Goal: Information Seeking & Learning: Find specific fact

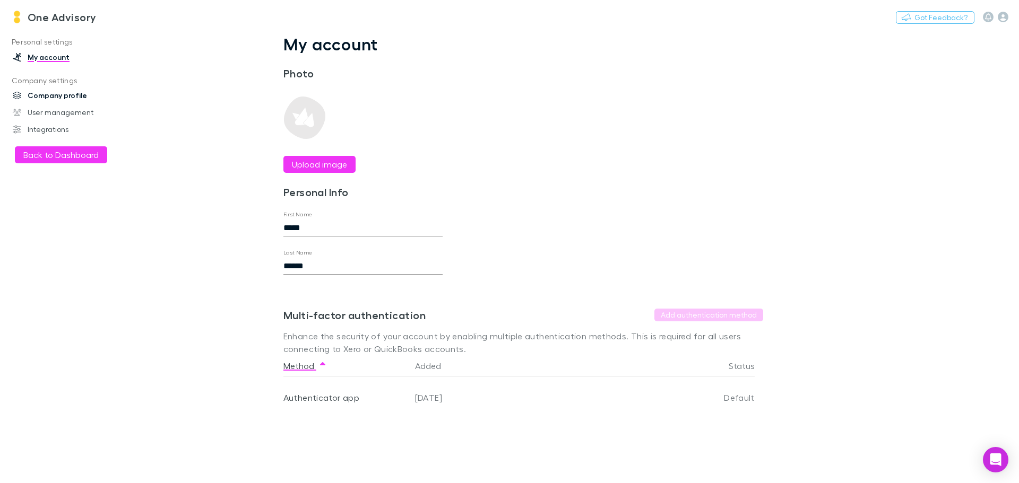
click at [47, 91] on link "Company profile" at bounding box center [72, 95] width 141 height 17
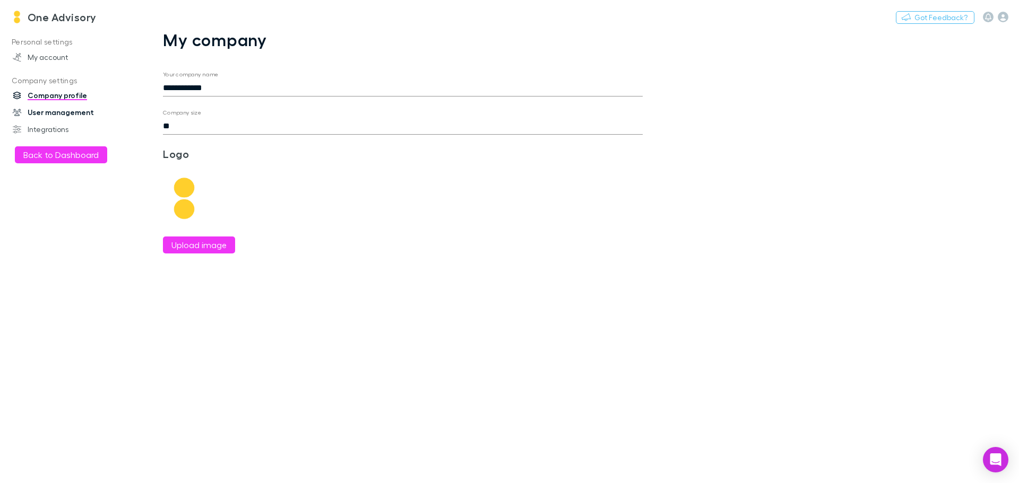
click at [52, 107] on link "User management" at bounding box center [72, 112] width 141 height 17
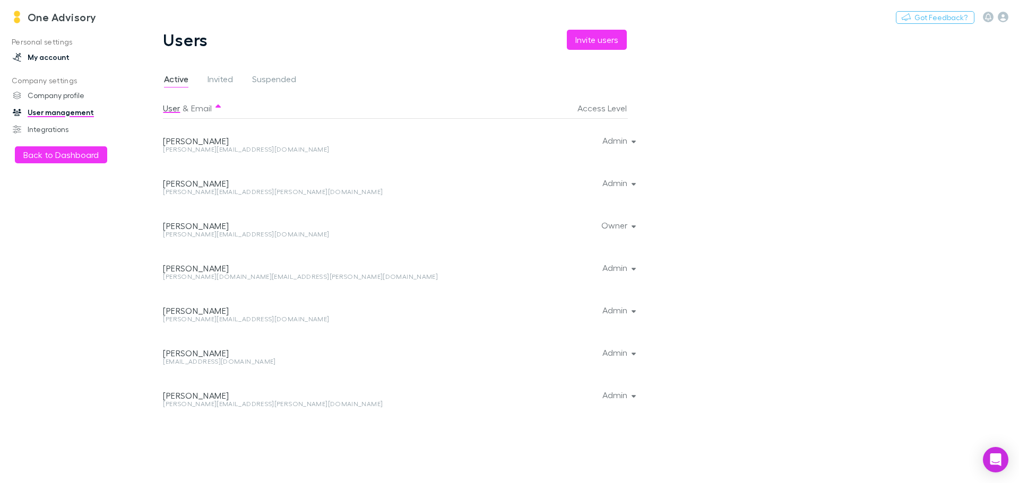
click at [38, 55] on link "My account" at bounding box center [72, 57] width 141 height 17
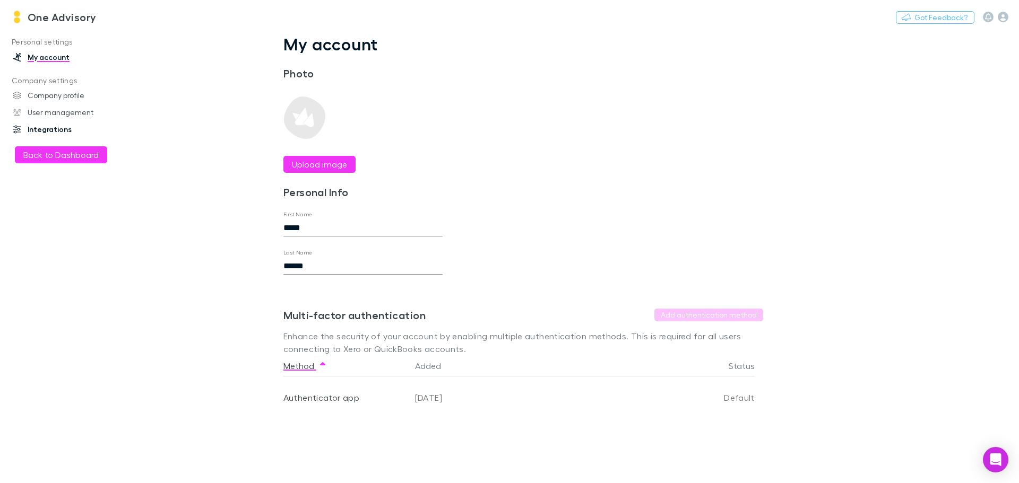
click at [36, 126] on link "Integrations" at bounding box center [72, 129] width 141 height 17
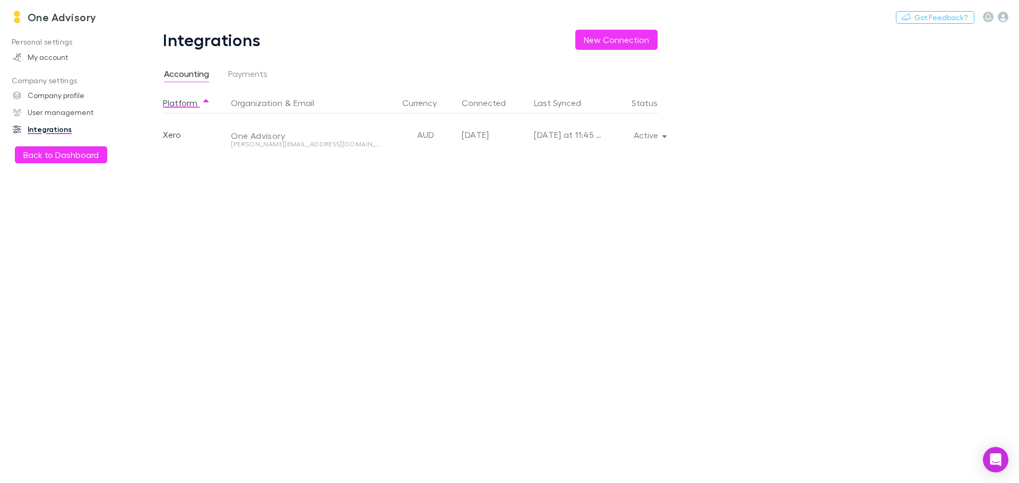
click at [250, 138] on div "One Advisory" at bounding box center [307, 136] width 152 height 11
click at [254, 137] on div "One Advisory" at bounding box center [307, 136] width 152 height 11
click at [61, 55] on link "My account" at bounding box center [72, 57] width 141 height 17
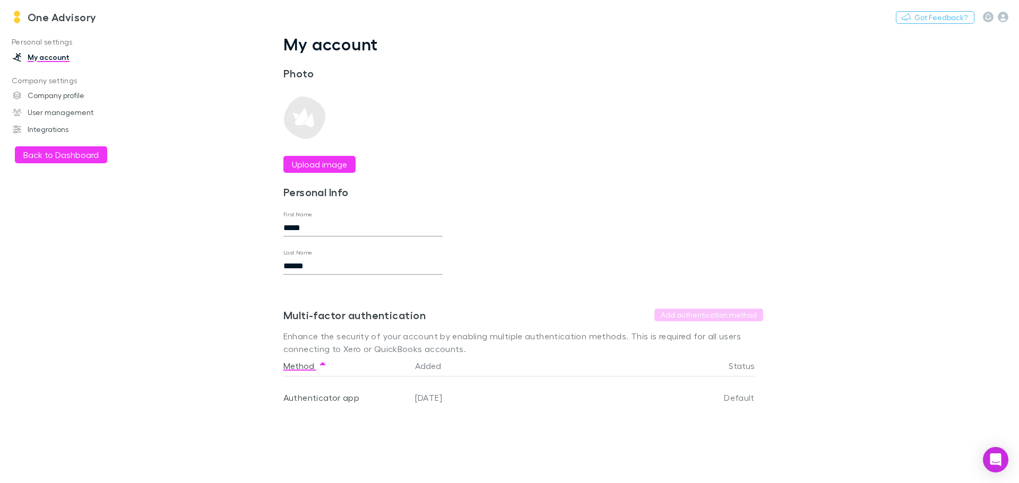
click at [319, 393] on div "Authenticator app" at bounding box center [344, 398] width 123 height 42
click at [418, 396] on div "[DATE]" at bounding box center [535, 398] width 248 height 42
click at [860, 363] on main "My account Photo Upload image Personal Info First Name ***** Last Name ****** S…" at bounding box center [577, 257] width 881 height 454
click at [53, 91] on link "Company profile" at bounding box center [72, 95] width 141 height 17
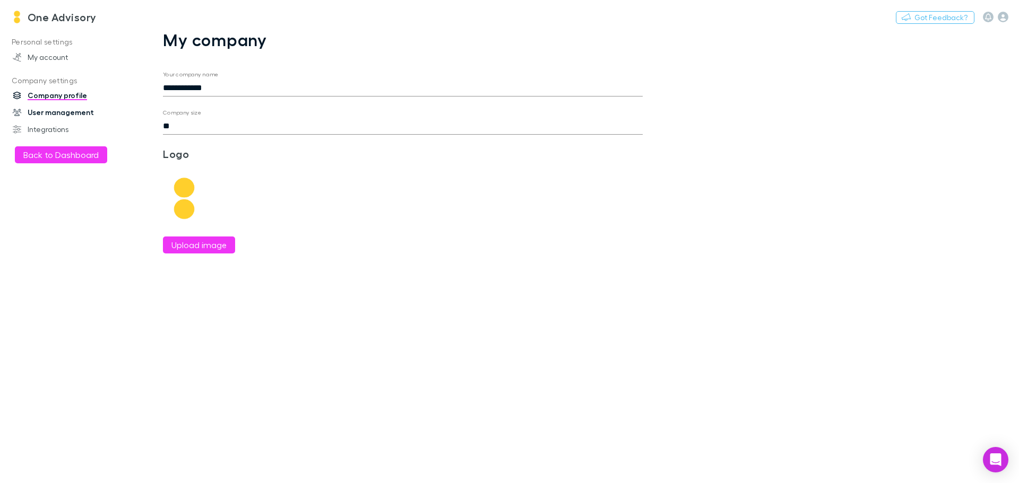
click at [59, 110] on link "User management" at bounding box center [72, 112] width 141 height 17
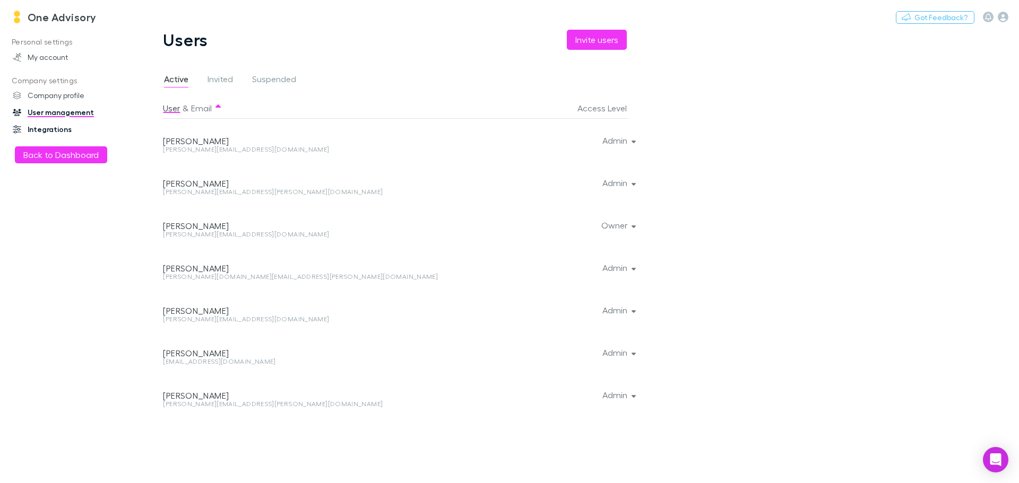
click at [49, 126] on link "Integrations" at bounding box center [72, 129] width 141 height 17
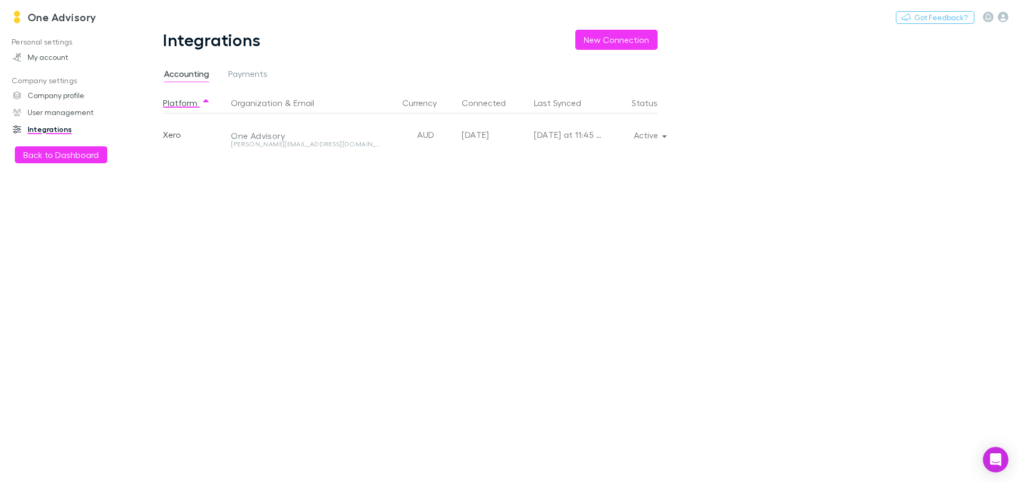
click at [48, 39] on p "Personal settings" at bounding box center [72, 42] width 141 height 13
click at [65, 14] on h3 "One Advisory" at bounding box center [62, 17] width 69 height 13
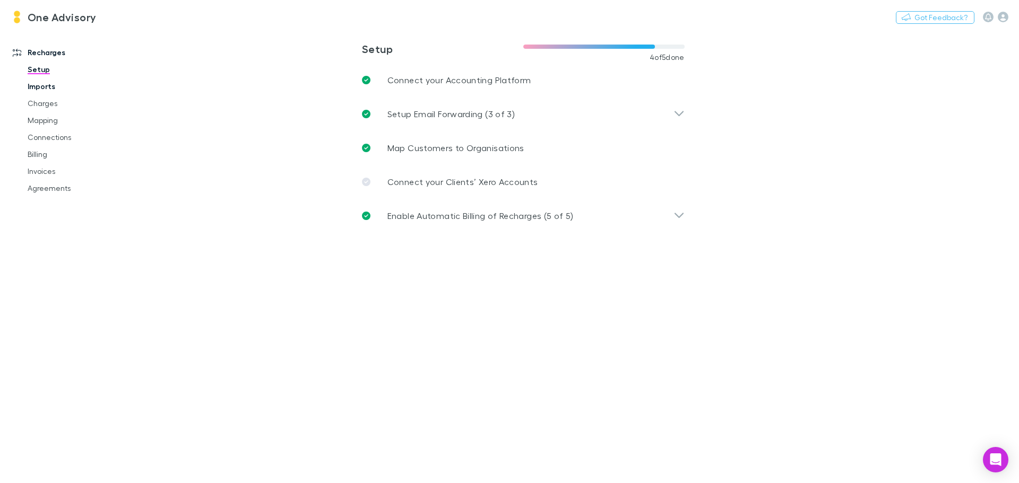
click at [44, 89] on link "Imports" at bounding box center [80, 86] width 126 height 17
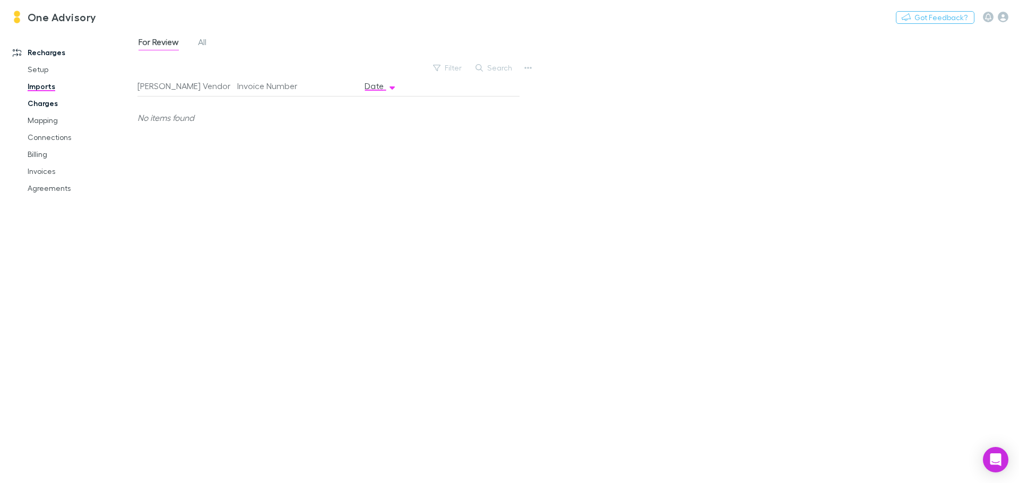
click at [45, 108] on link "Charges" at bounding box center [80, 103] width 126 height 17
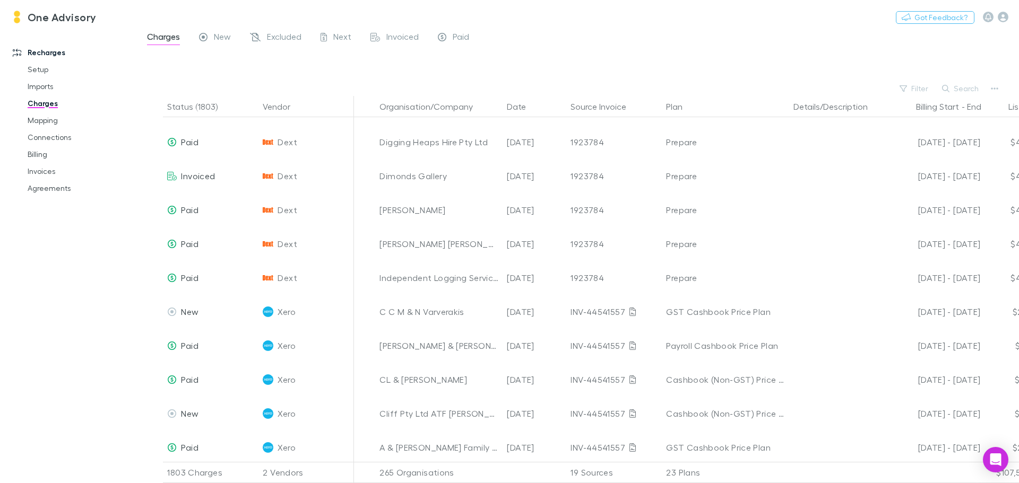
scroll to position [690, 0]
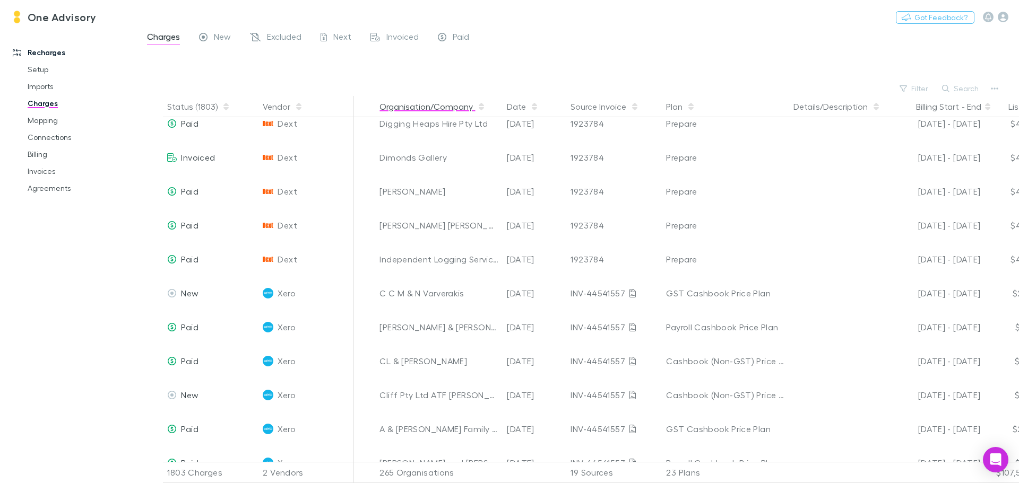
click at [429, 109] on button "Organisation/Company" at bounding box center [432, 106] width 106 height 21
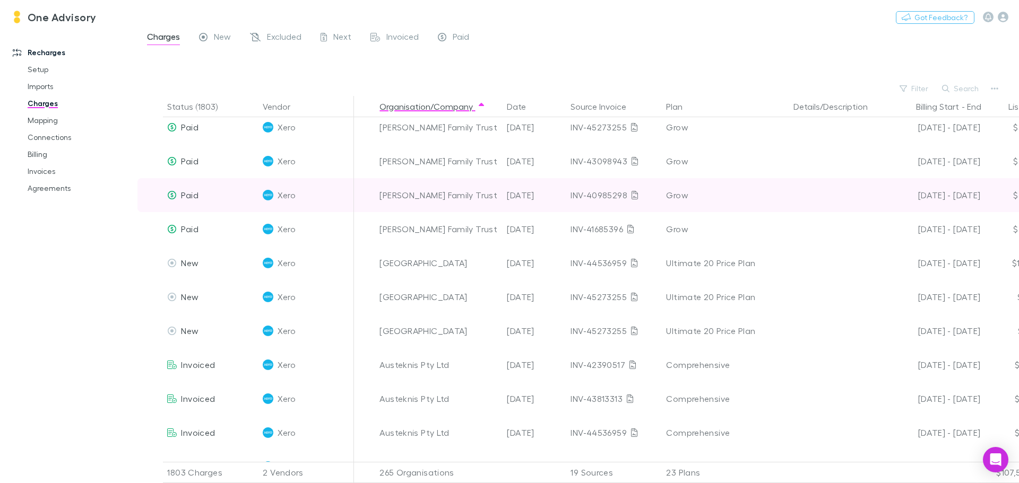
scroll to position [5625, 0]
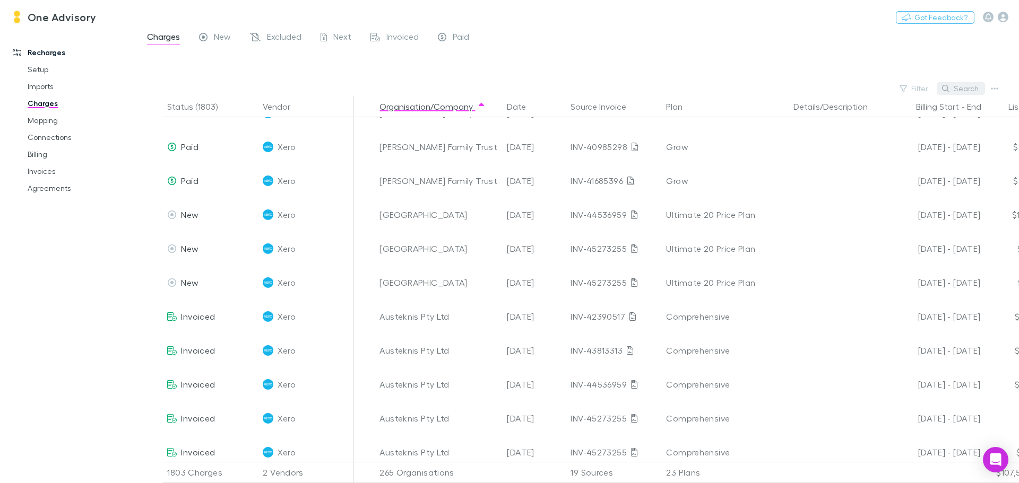
click at [965, 89] on button "Search" at bounding box center [961, 88] width 48 height 13
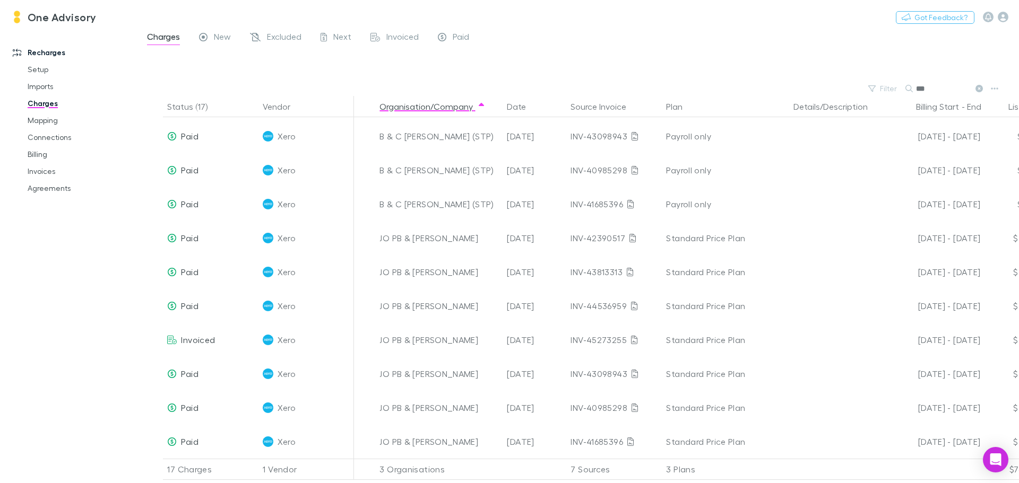
scroll to position [244, 0]
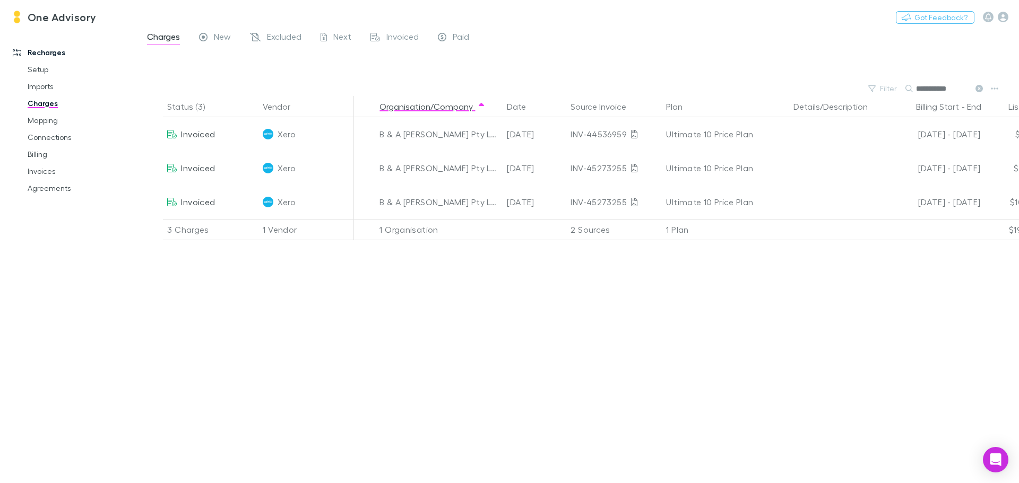
type input "**********"
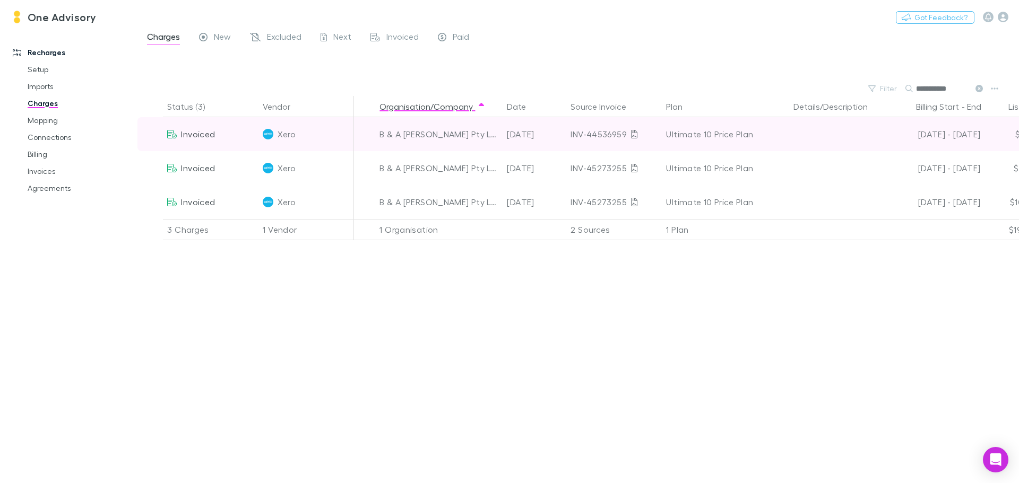
click at [844, 138] on div at bounding box center [837, 134] width 96 height 34
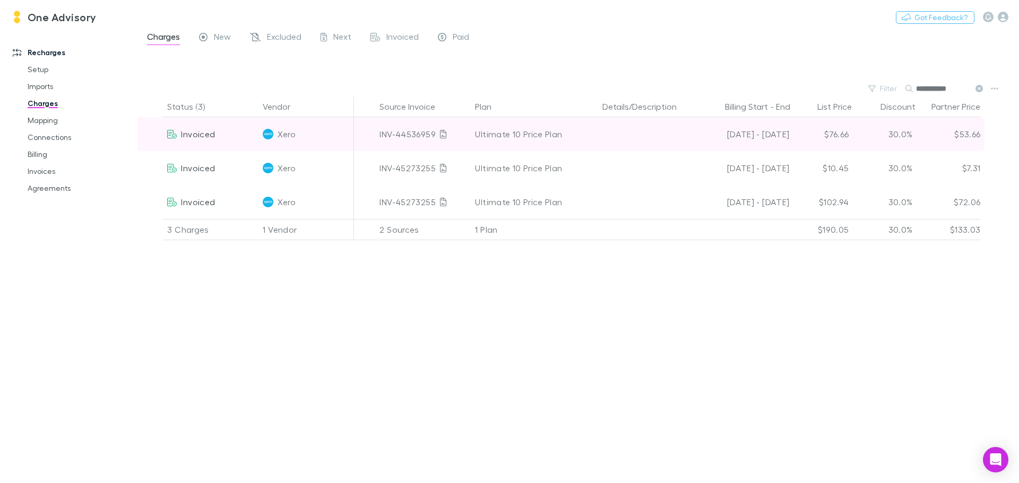
scroll to position [0, 196]
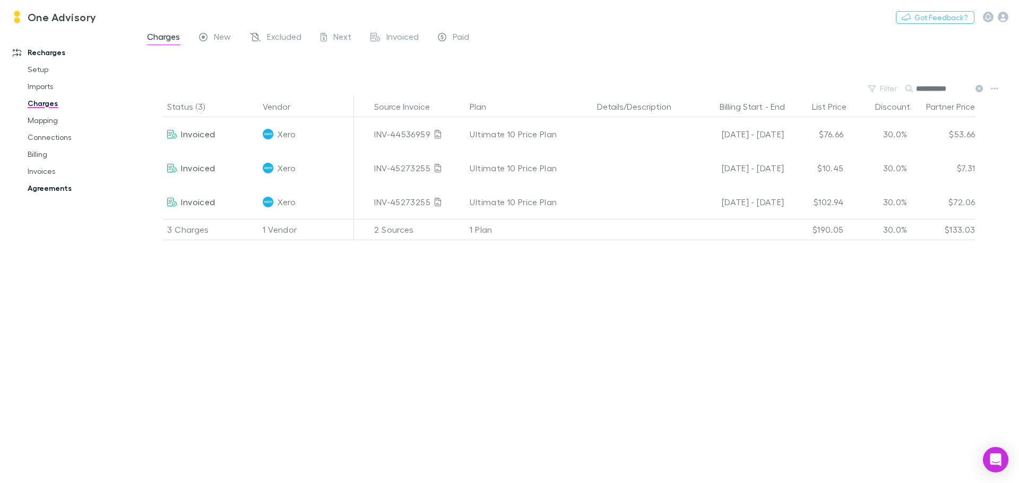
click at [47, 191] on link "Agreements" at bounding box center [80, 188] width 126 height 17
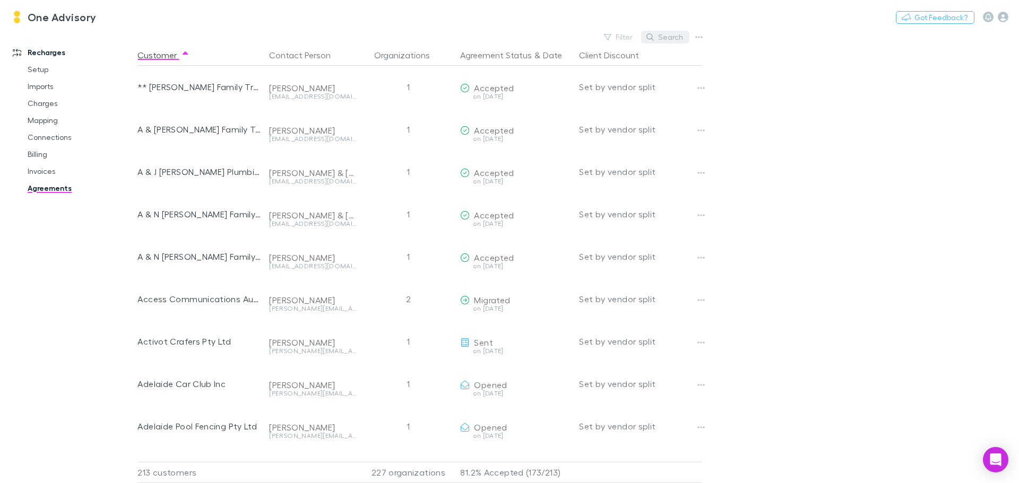
click at [671, 38] on button "Search" at bounding box center [665, 37] width 48 height 13
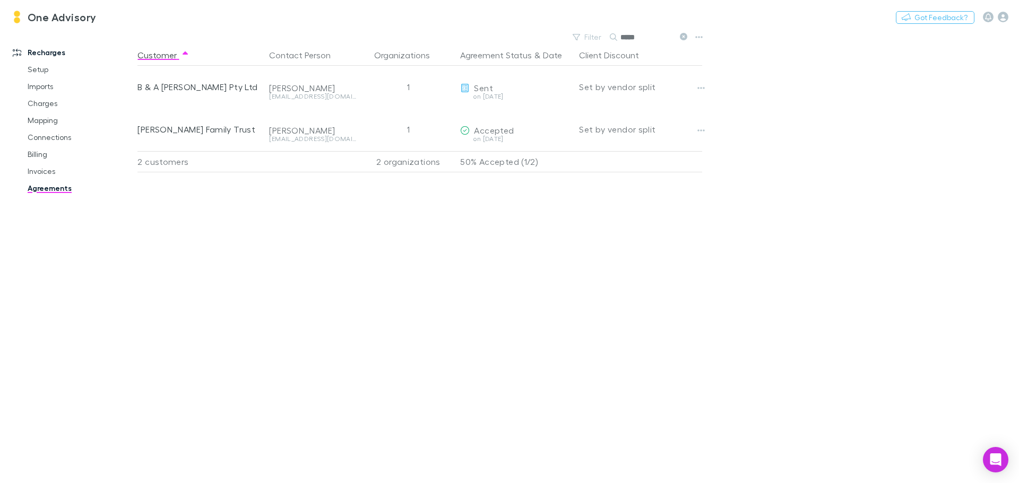
type input "*****"
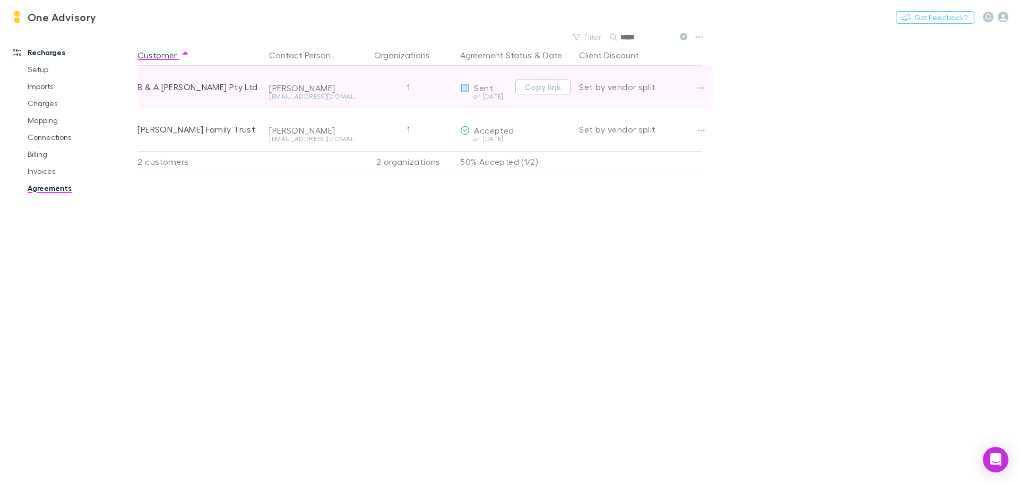
click at [148, 89] on div "B & A [PERSON_NAME] Pty Ltd" at bounding box center [198, 87] width 123 height 42
click at [702, 85] on icon "button" at bounding box center [700, 88] width 7 height 8
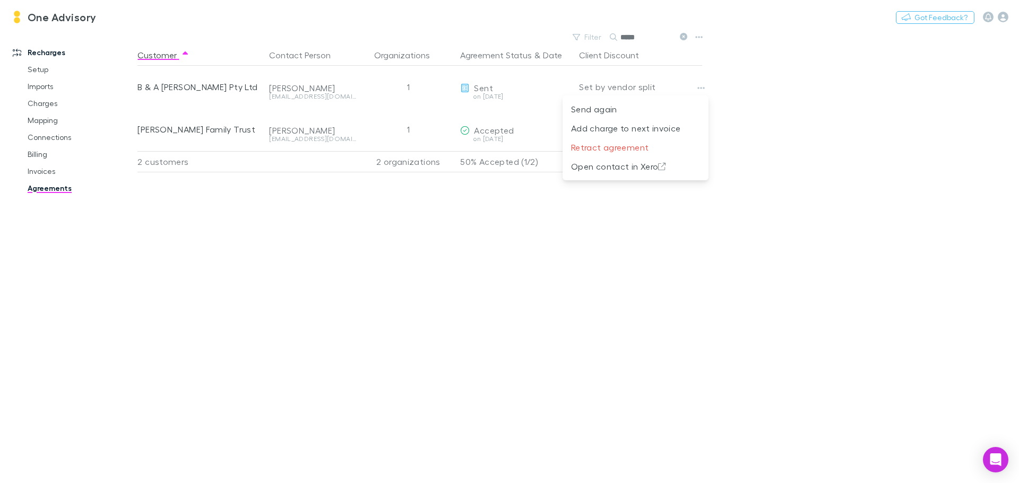
click at [471, 238] on div at bounding box center [509, 241] width 1019 height 483
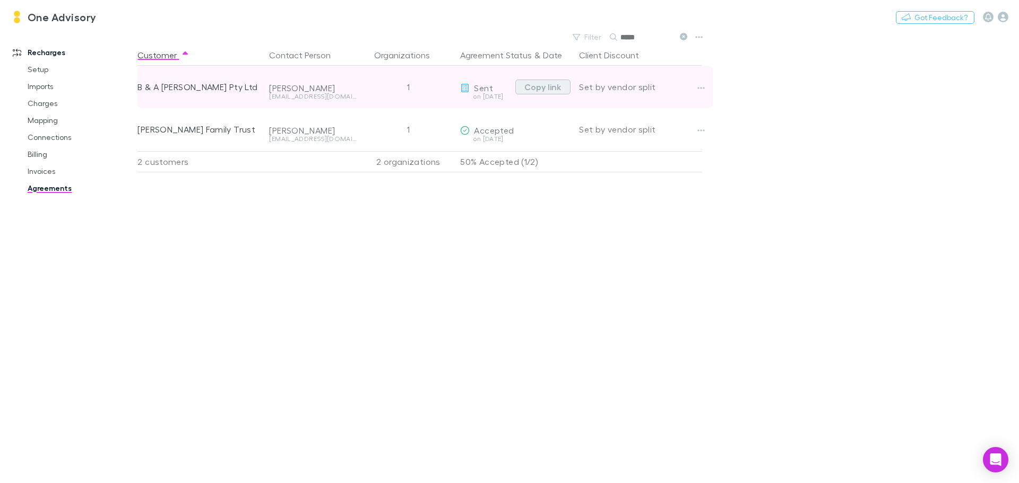
click at [542, 88] on button "Copy link" at bounding box center [542, 87] width 55 height 15
click at [283, 87] on div "[PERSON_NAME]" at bounding box center [312, 88] width 87 height 11
click at [699, 86] on icon "button" at bounding box center [700, 88] width 7 height 8
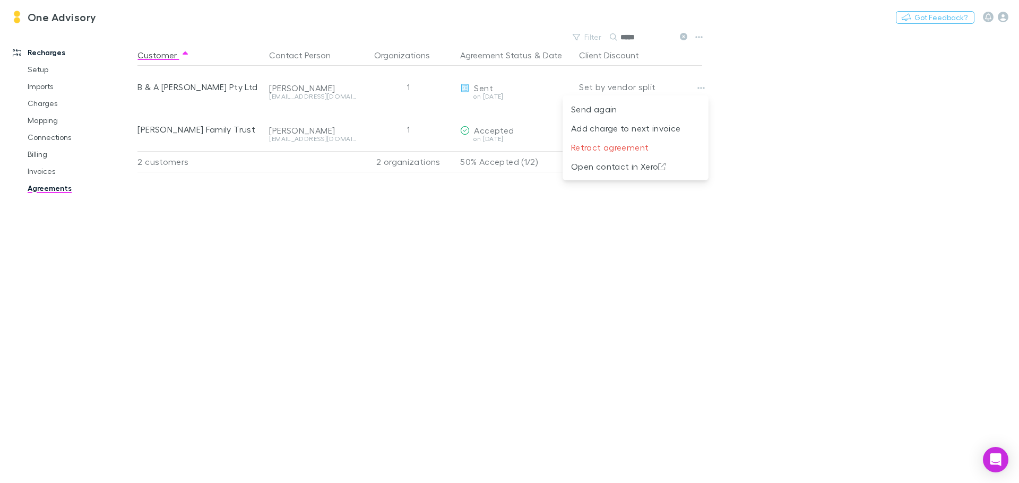
click at [35, 49] on div at bounding box center [509, 241] width 1019 height 483
click at [35, 49] on link "Recharges" at bounding box center [72, 52] width 141 height 17
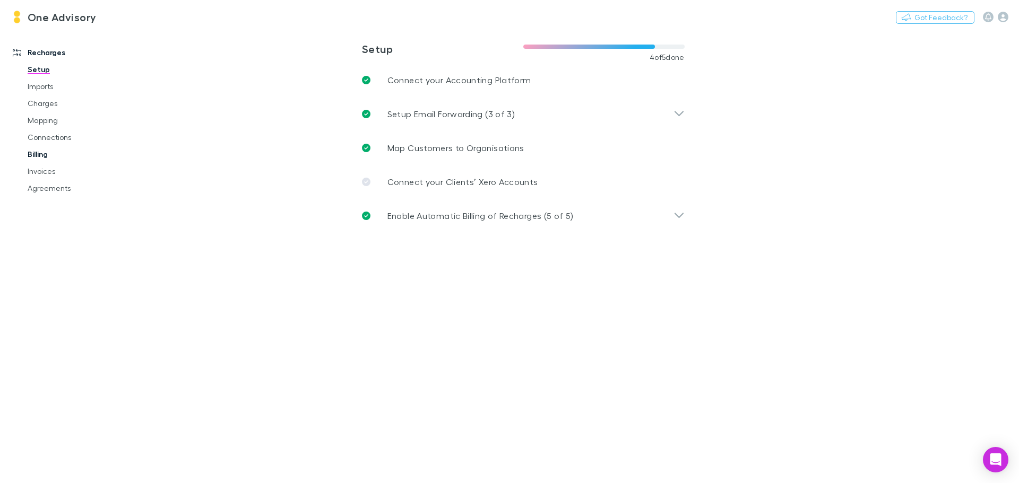
click at [32, 152] on link "Billing" at bounding box center [80, 154] width 126 height 17
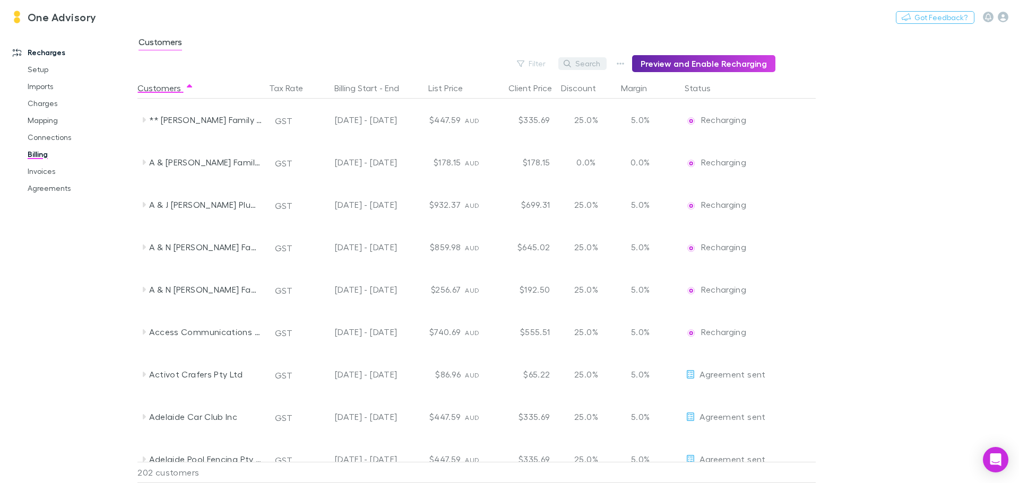
click at [588, 64] on button "Search" at bounding box center [582, 63] width 48 height 13
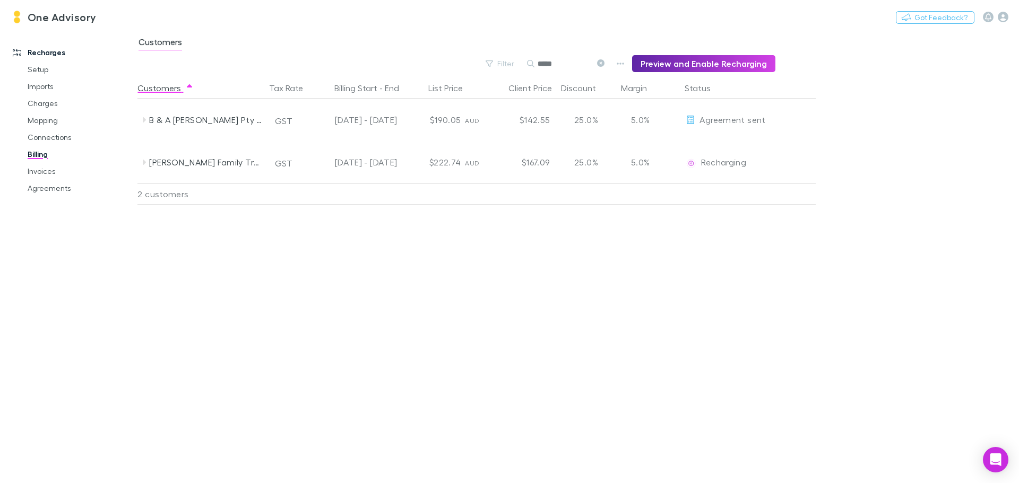
type input "*****"
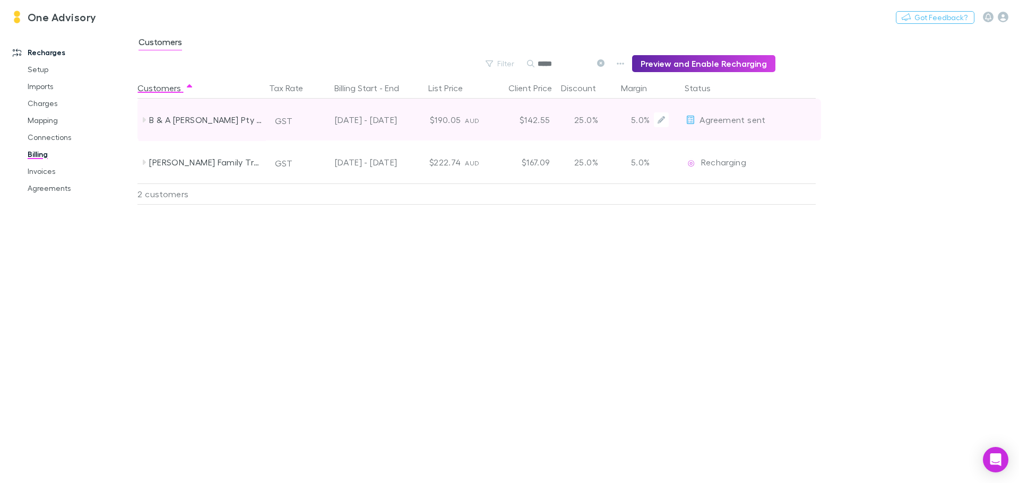
click at [190, 122] on div "B & A [PERSON_NAME] Pty Ltd" at bounding box center [205, 120] width 112 height 42
